Goal: Information Seeking & Learning: Learn about a topic

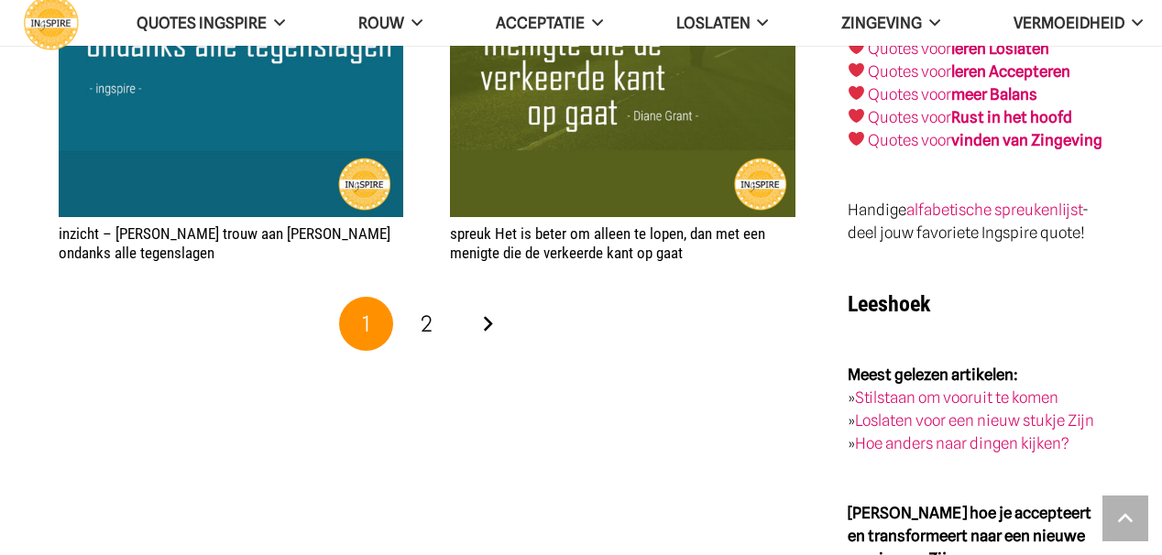
scroll to position [3119, 0]
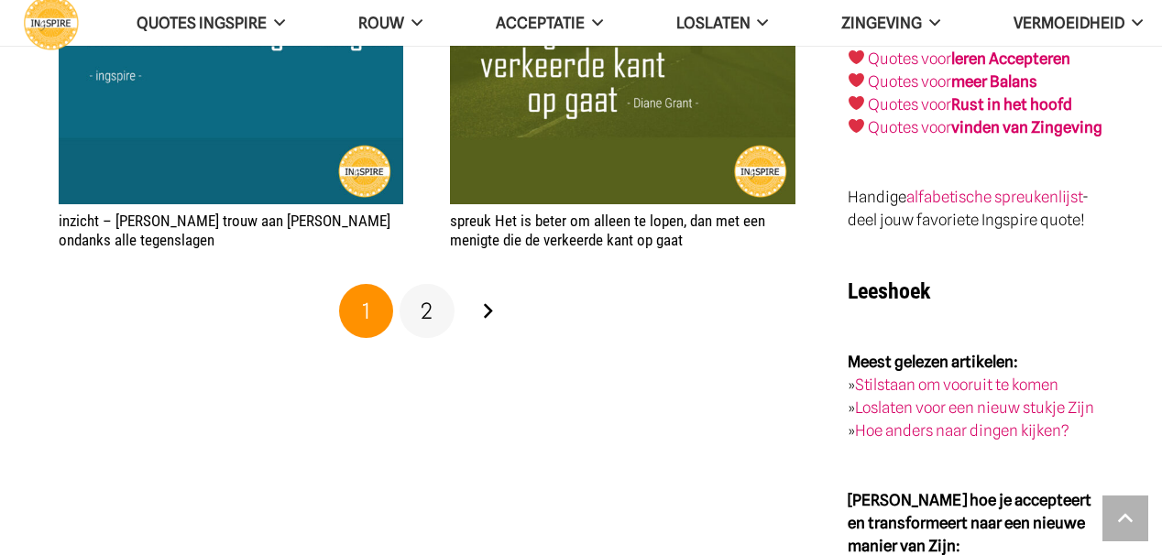
click at [430, 312] on span "2" at bounding box center [427, 311] width 12 height 27
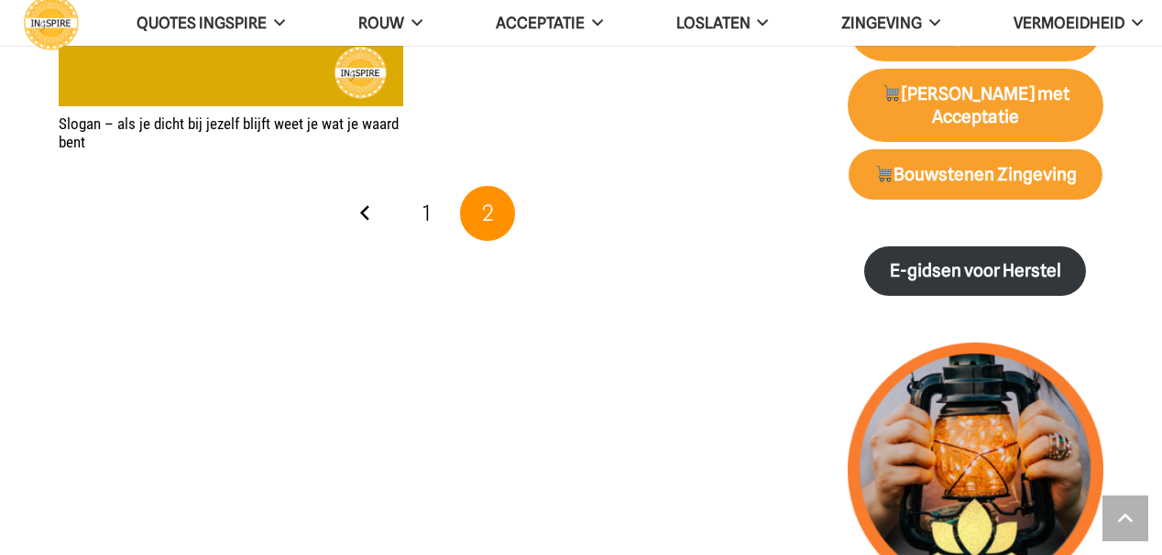
scroll to position [1876, 0]
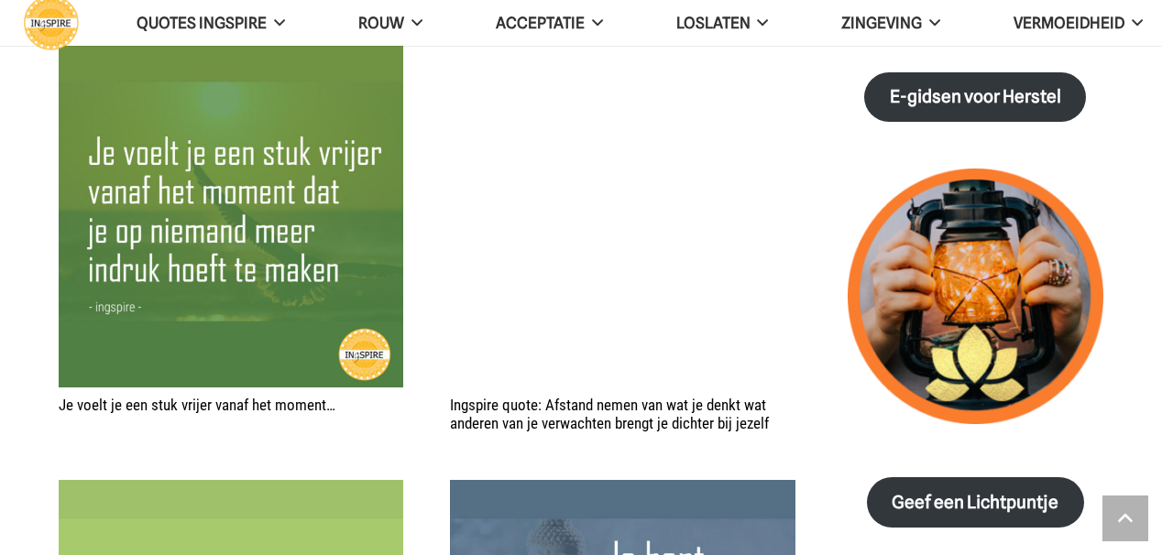
scroll to position [2030, 0]
